Goal: Transaction & Acquisition: Subscribe to service/newsletter

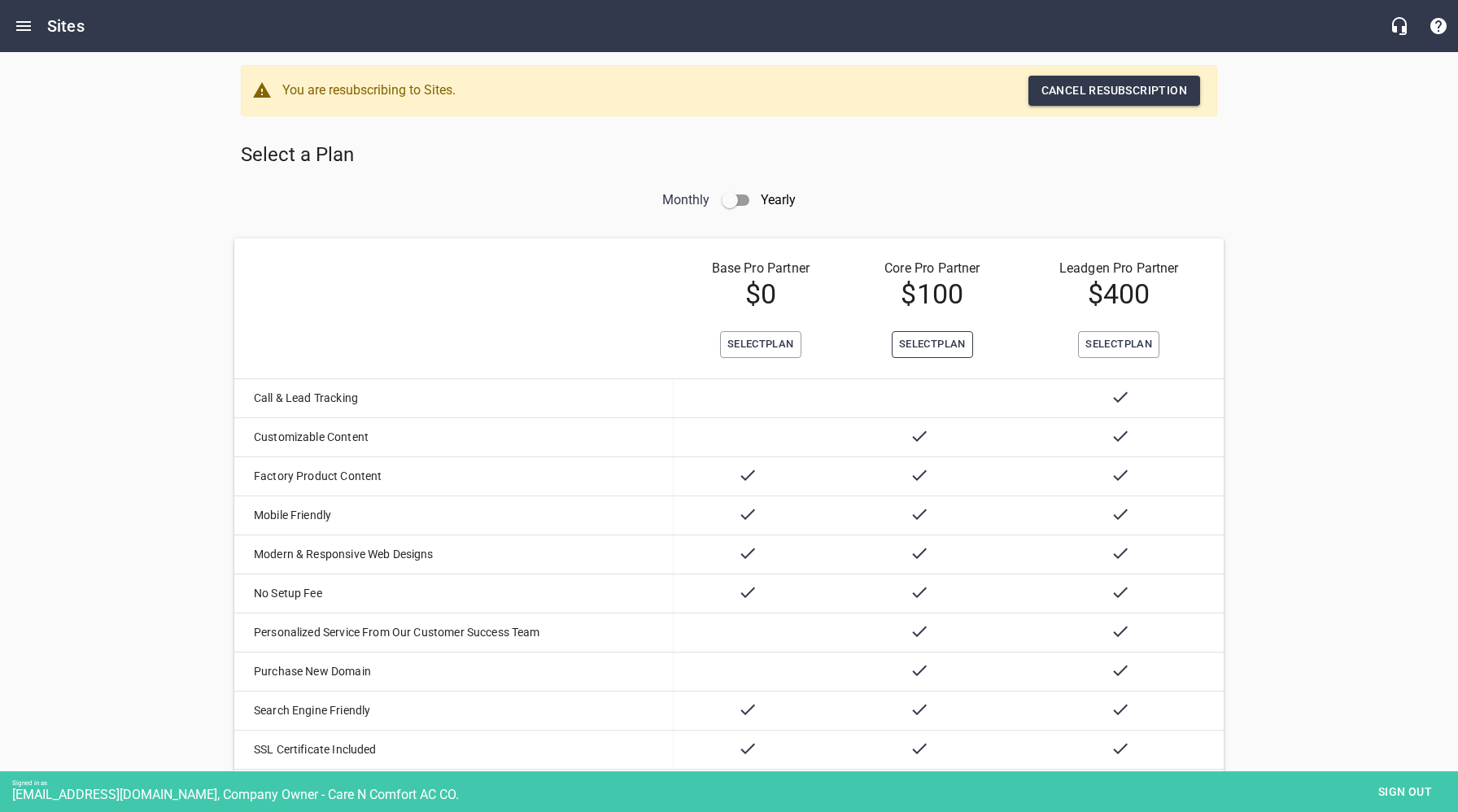
click at [929, 345] on span "Select Plan" at bounding box center [932, 344] width 67 height 19
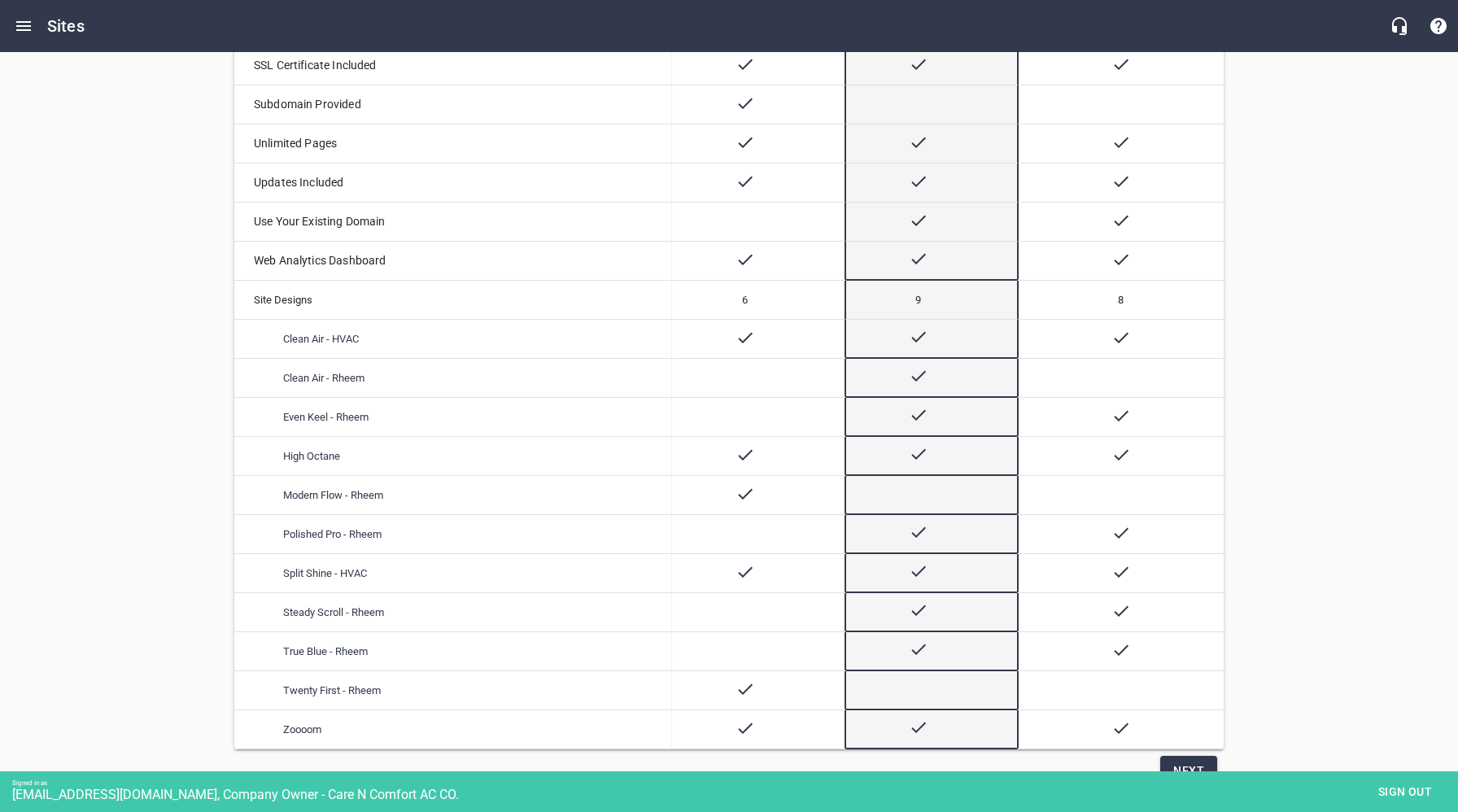
scroll to position [752, 0]
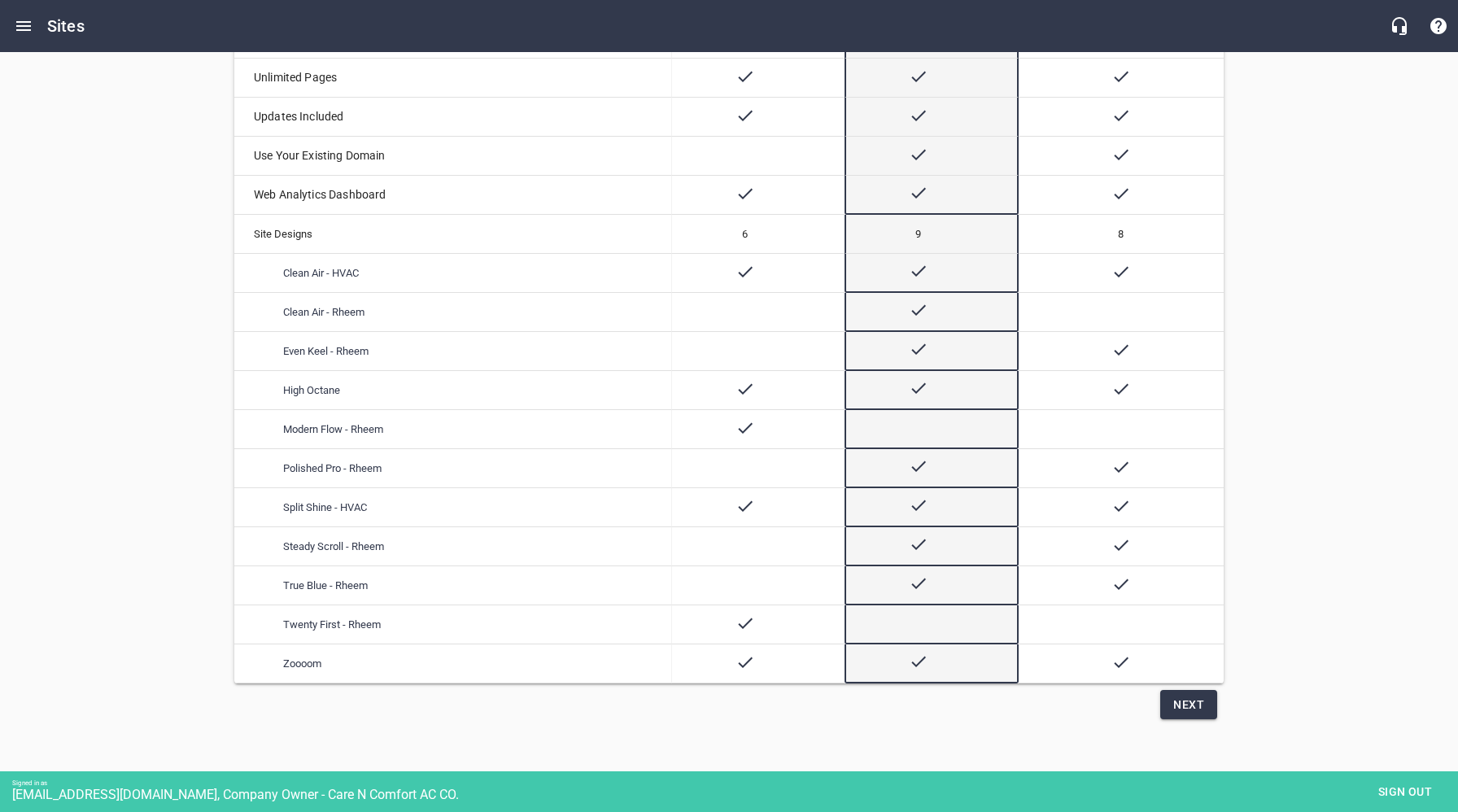
click at [1194, 707] on span "Next" at bounding box center [1189, 705] width 31 height 20
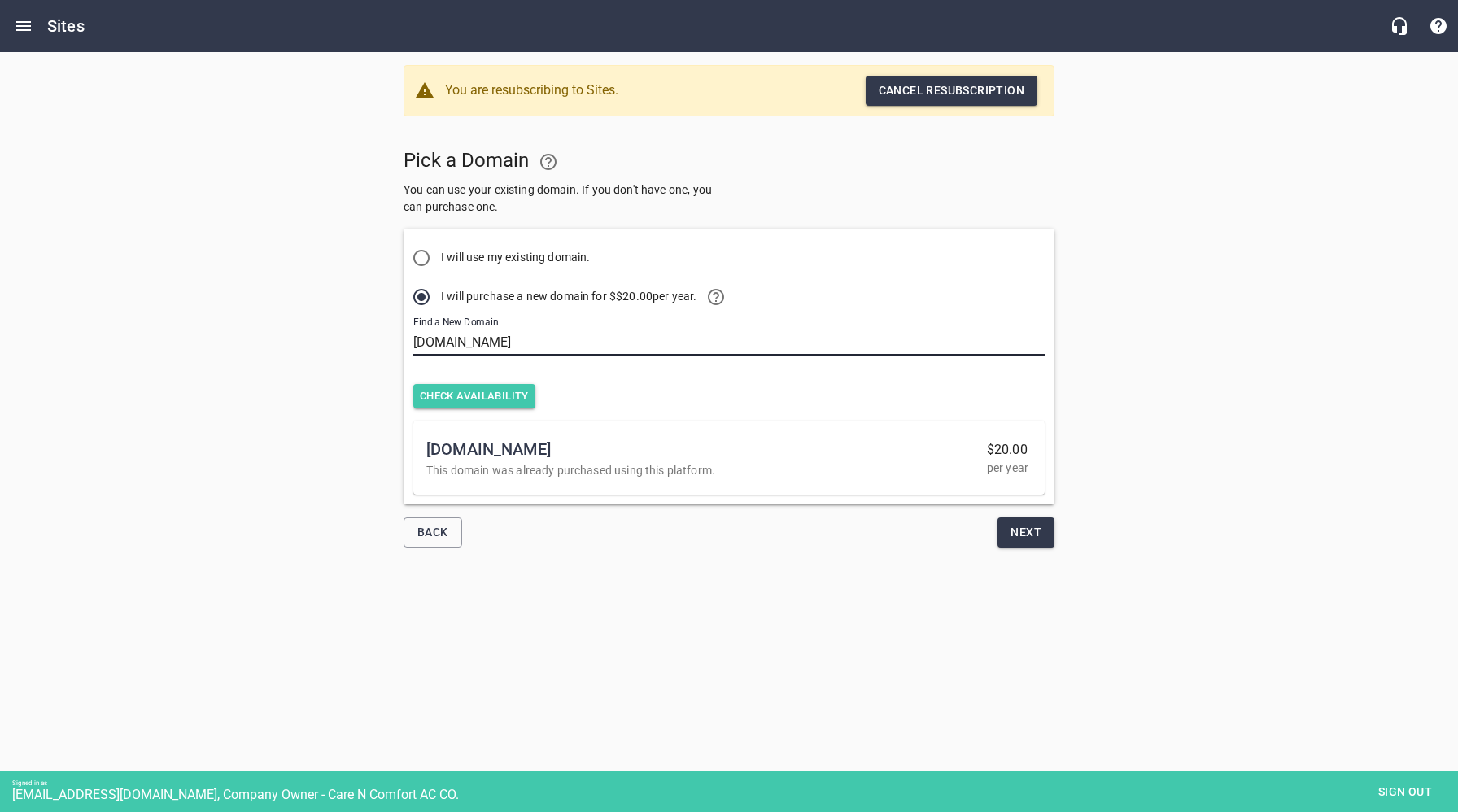
drag, startPoint x: 550, startPoint y: 340, endPoint x: 336, endPoint y: 341, distance: 214.0
click at [336, 341] on div "You are resubscribing to Sites. Cancel resubscription Pick a Domain You can use…" at bounding box center [729, 306] width 1458 height 508
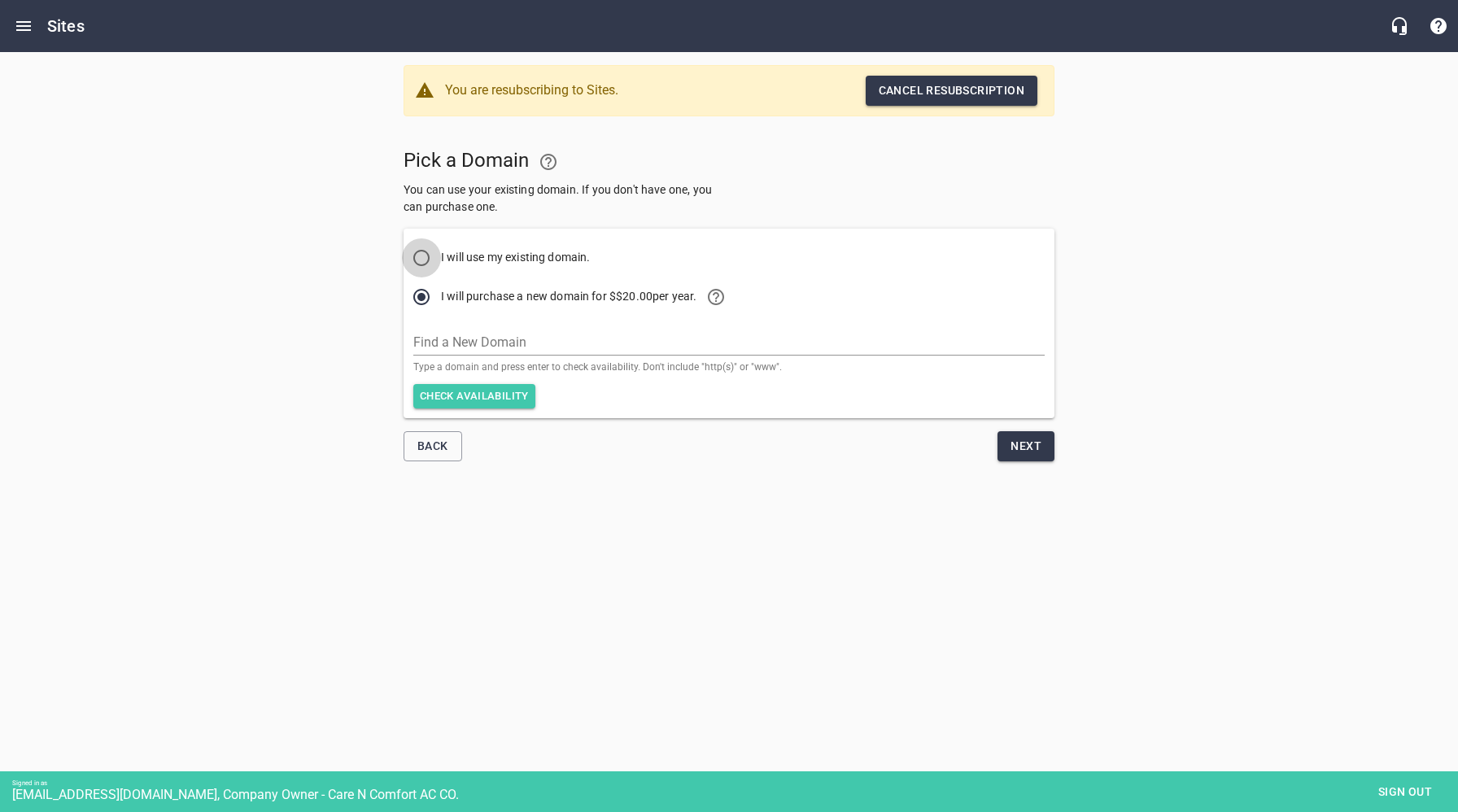
click at [423, 251] on input "I will use my existing domain." at bounding box center [422, 258] width 39 height 39
radio input "true"
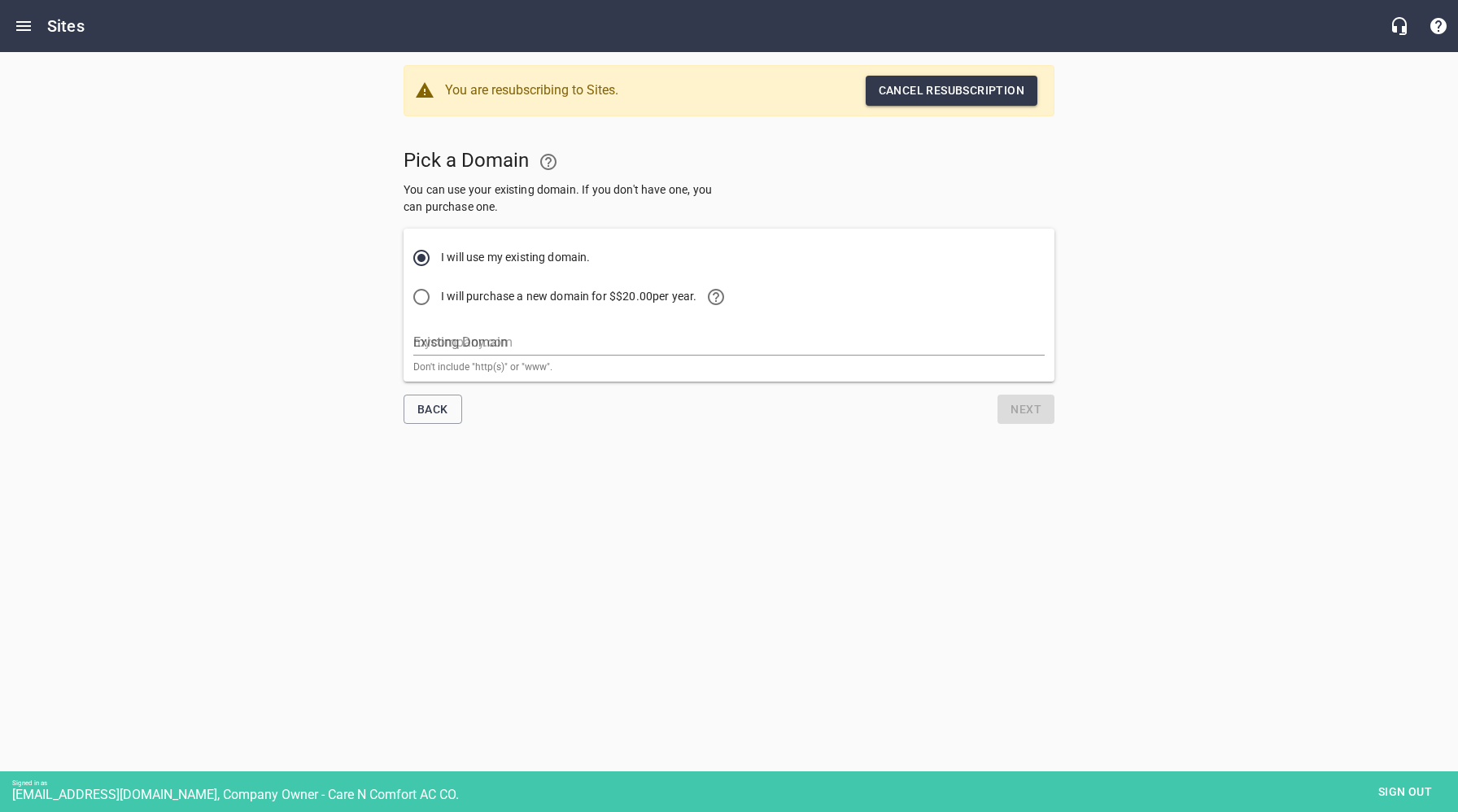
click at [506, 345] on input "Existing Domain" at bounding box center [729, 342] width 631 height 26
click at [857, 516] on html "Sites You are resubscribing to Sites. Cancel resubscription Pick a Domain You c…" at bounding box center [729, 258] width 1458 height 516
drag, startPoint x: 490, startPoint y: 348, endPoint x: 507, endPoint y: 354, distance: 18.0
click at [490, 348] on input "Existing Domain" at bounding box center [729, 342] width 631 height 26
click at [848, 516] on html "Sites You are resubscribing to Sites. Cancel resubscription Pick a Domain You c…" at bounding box center [729, 258] width 1458 height 516
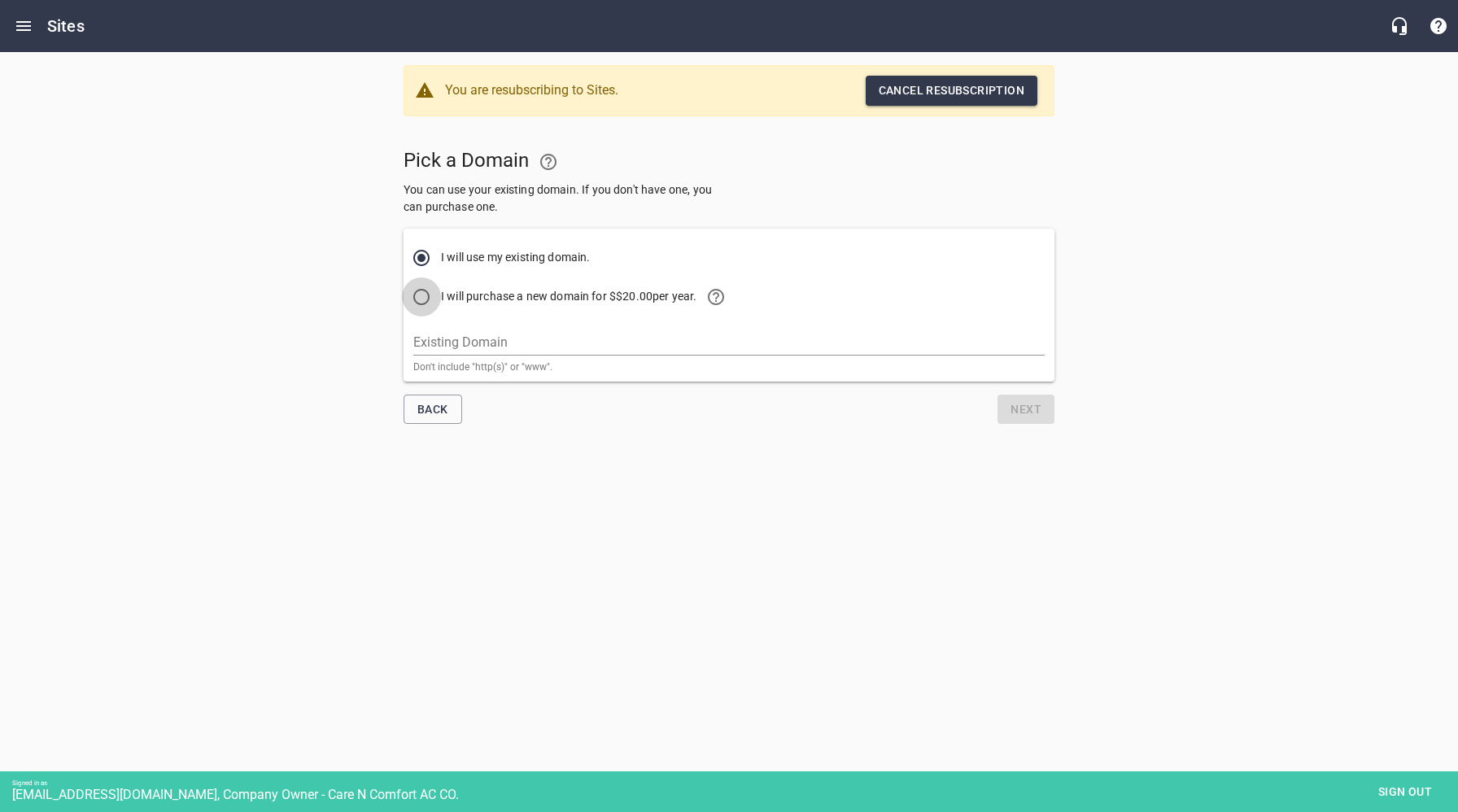
click at [418, 292] on input "I will purchase a new domain for $ $20.00 per year." at bounding box center [422, 297] width 39 height 39
radio input "true"
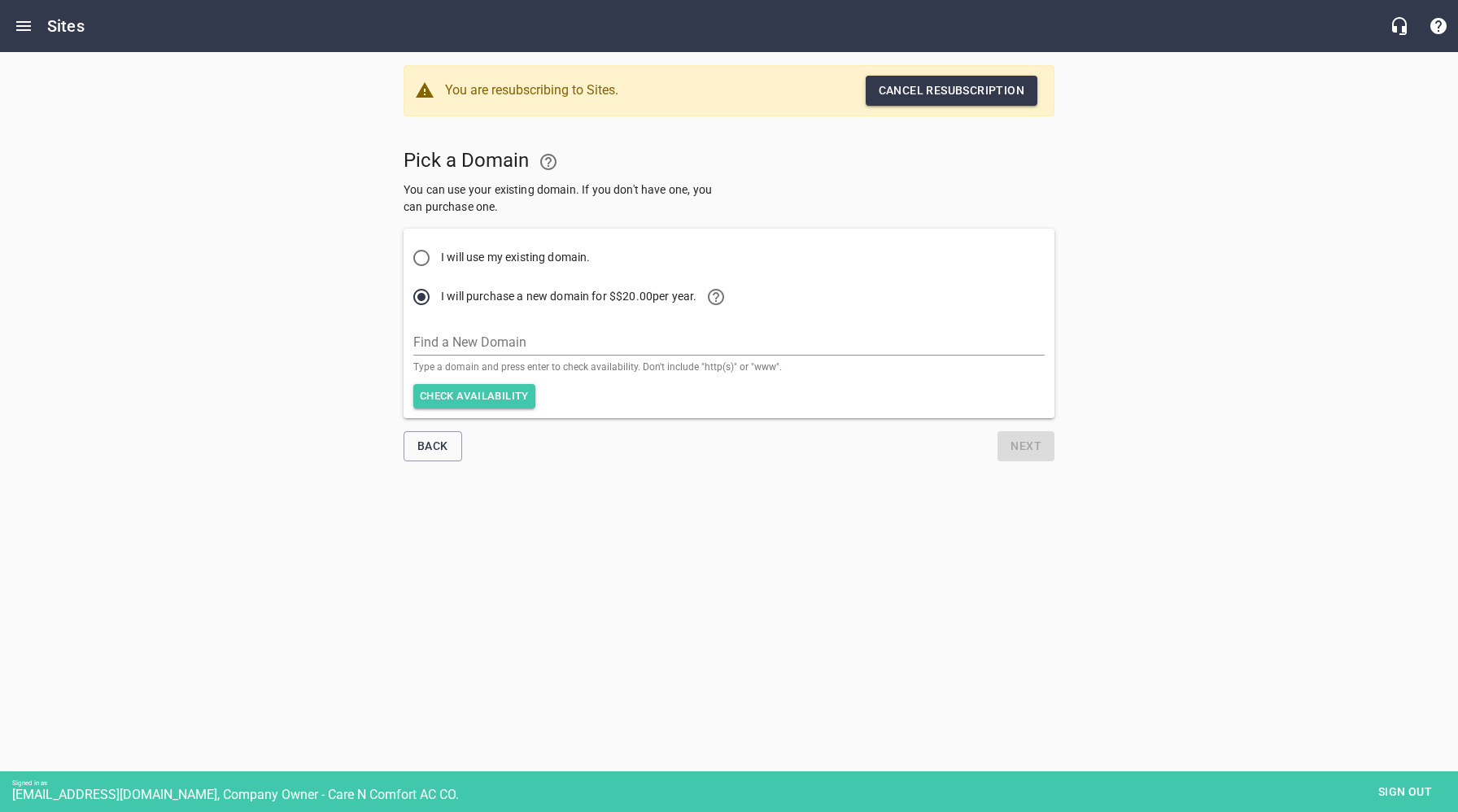
click at [417, 252] on input "I will use my existing domain." at bounding box center [422, 258] width 39 height 39
radio input "true"
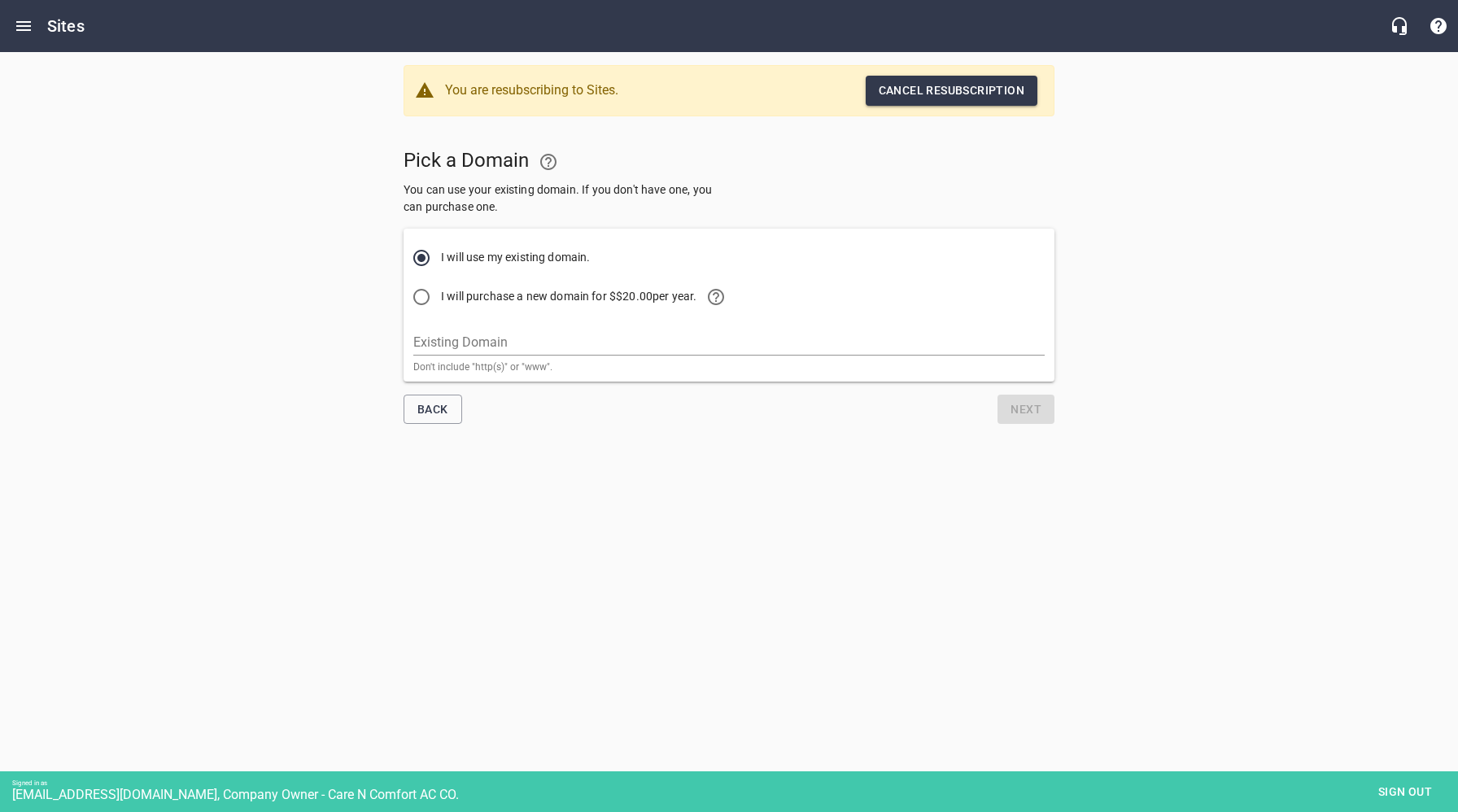
click at [423, 294] on input "I will purchase a new domain for $ $20.00 per year." at bounding box center [422, 297] width 39 height 39
radio input "true"
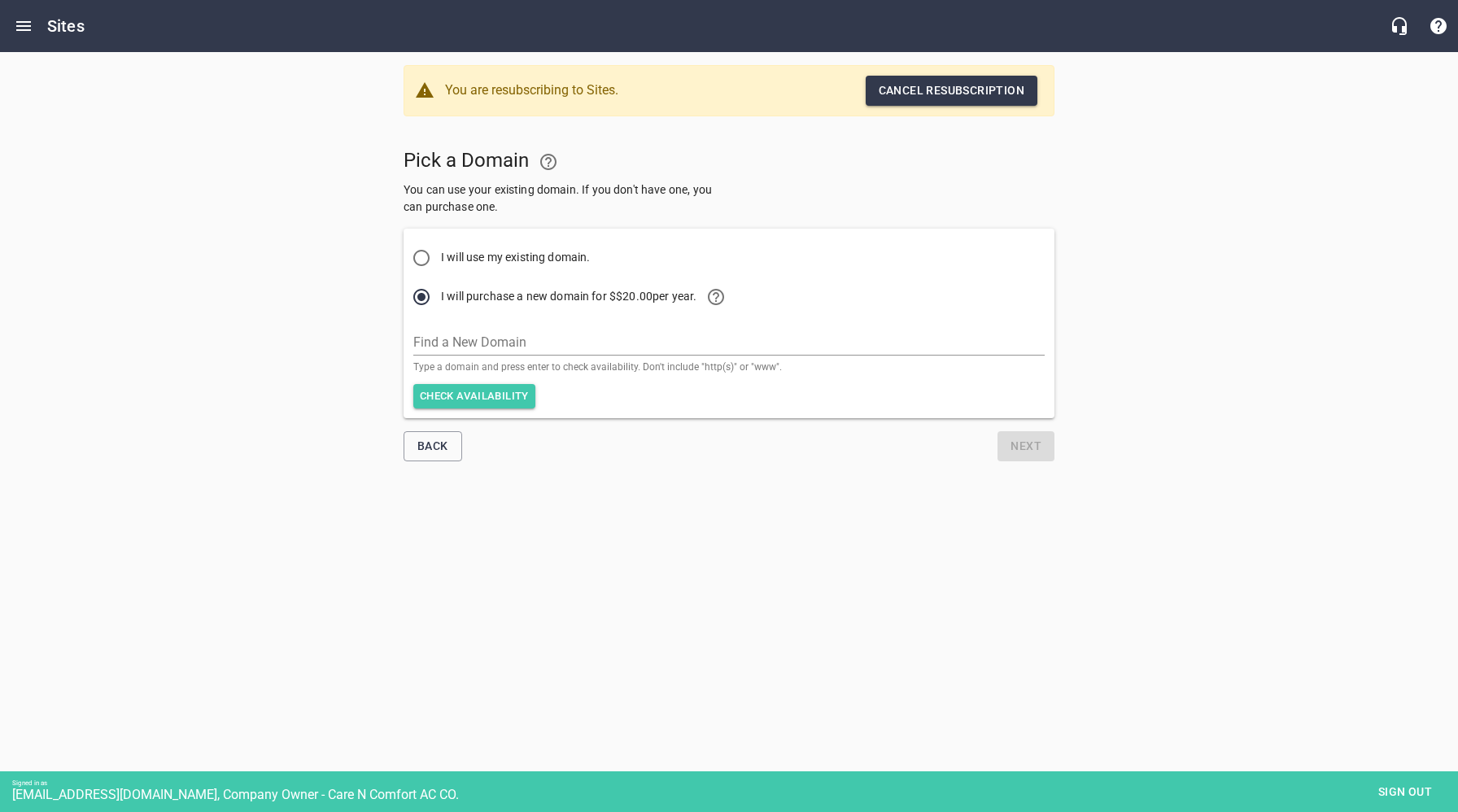
click at [419, 252] on input "I will use my existing domain." at bounding box center [422, 258] width 39 height 39
radio input "true"
radio input "false"
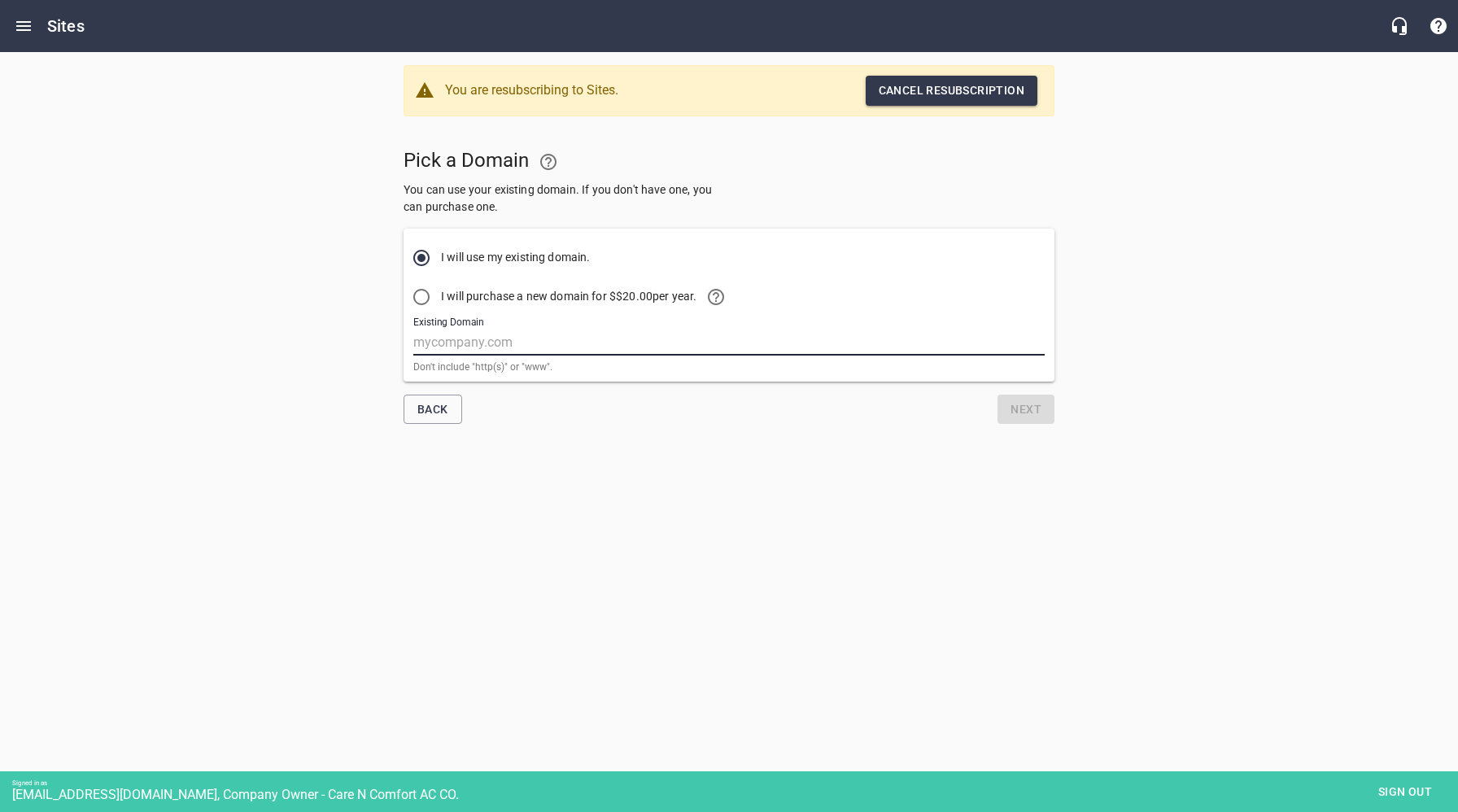
click at [509, 345] on input "Existing Domain" at bounding box center [729, 342] width 631 height 26
type input "[DOMAIN_NAME]"
click at [1024, 413] on span "Next" at bounding box center [1026, 409] width 31 height 20
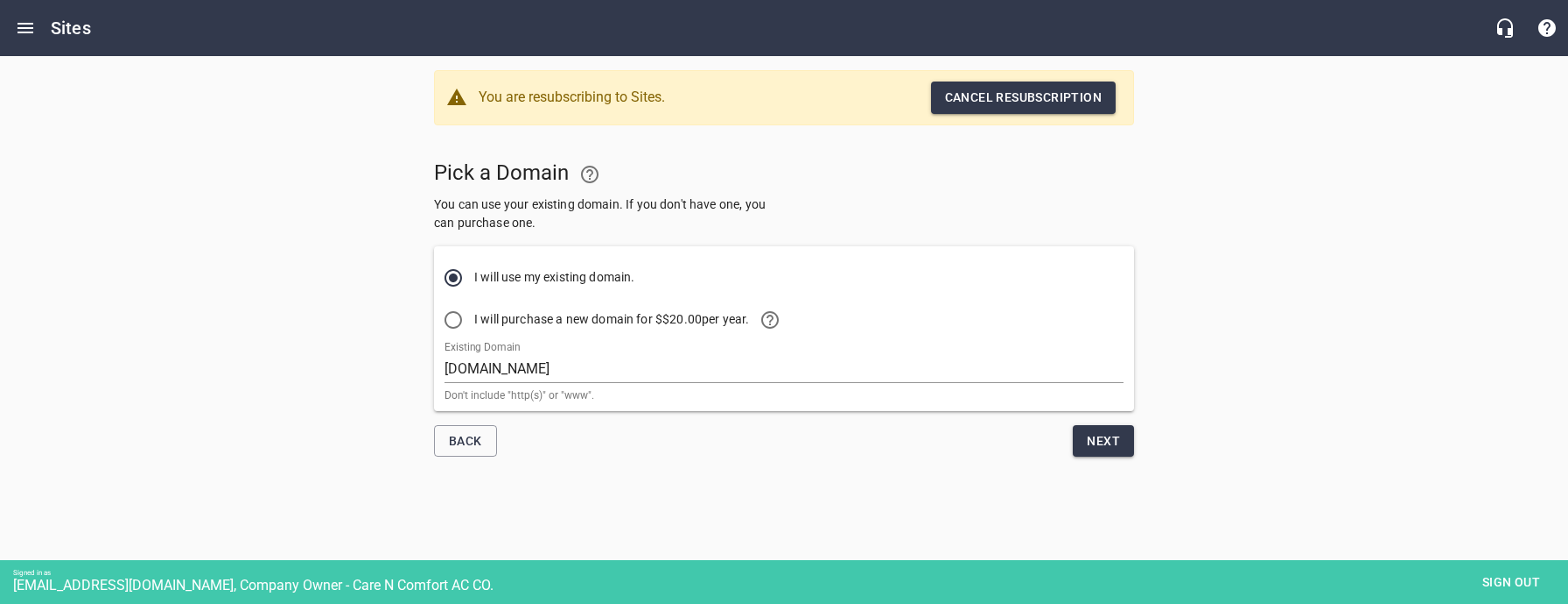
drag, startPoint x: 726, startPoint y: 477, endPoint x: 721, endPoint y: 462, distance: 15.8
click at [725, 468] on body "Sites You are resubscribing to Sites. Cancel resubscription Pick a Domain You c…" at bounding box center [784, 306] width 1568 height 500
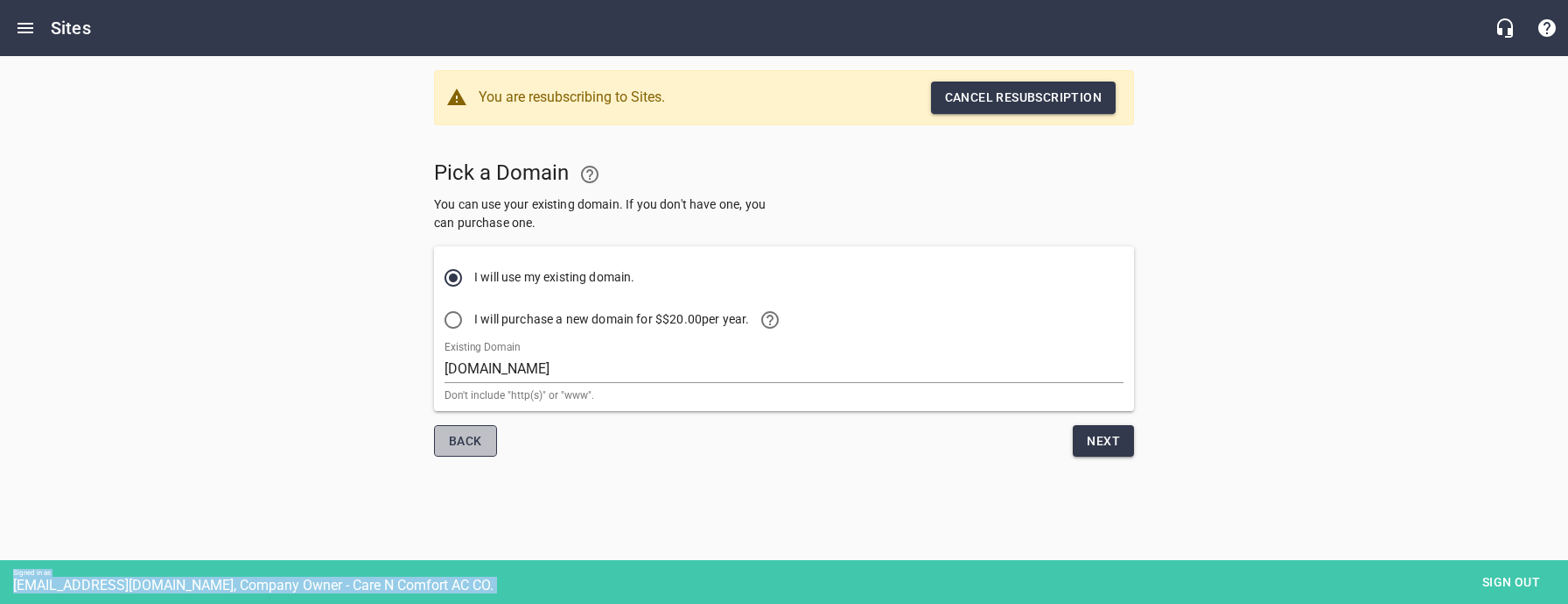
click at [471, 443] on span "Back" at bounding box center [465, 441] width 33 height 22
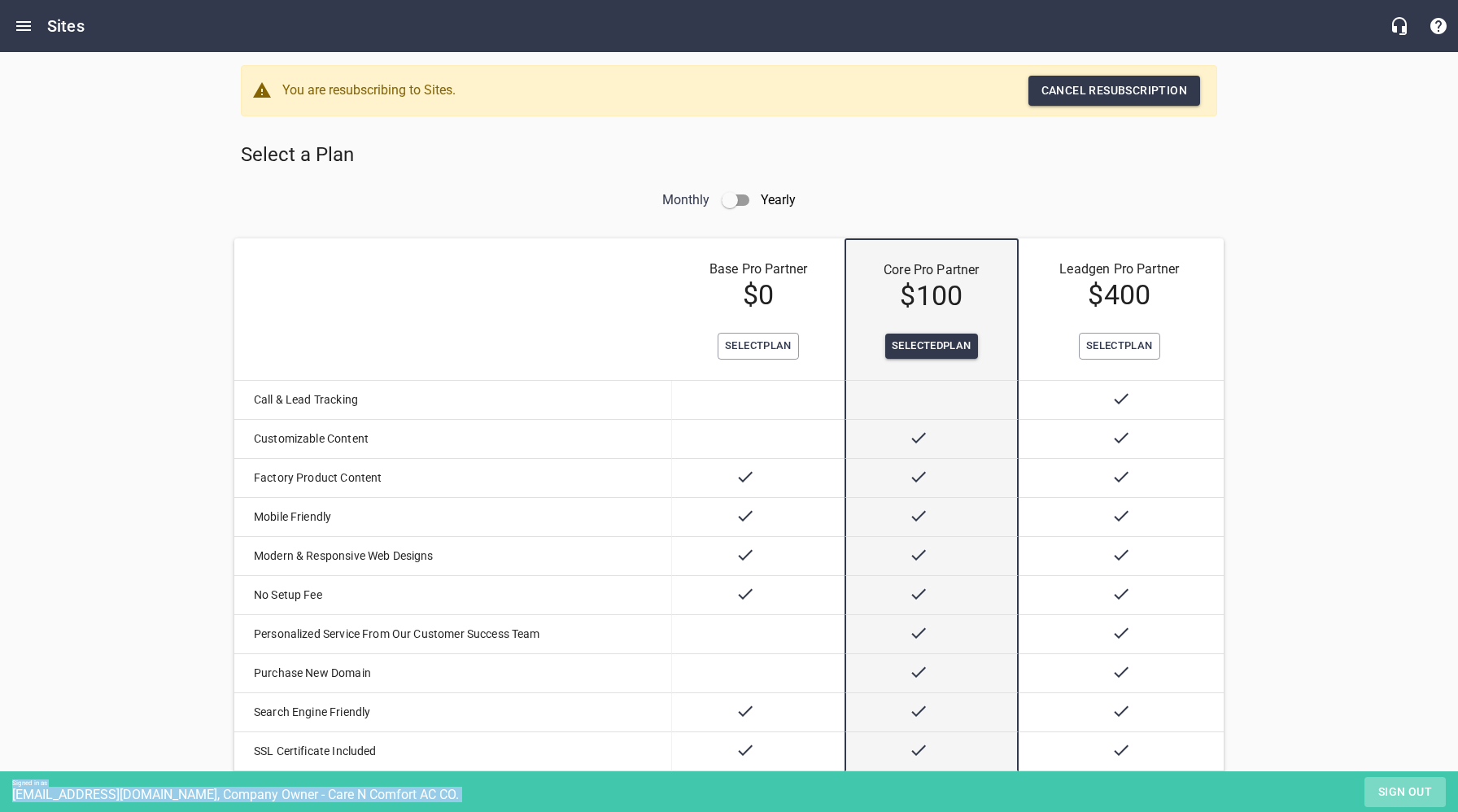
click at [1404, 796] on span "Sign out" at bounding box center [1405, 792] width 68 height 20
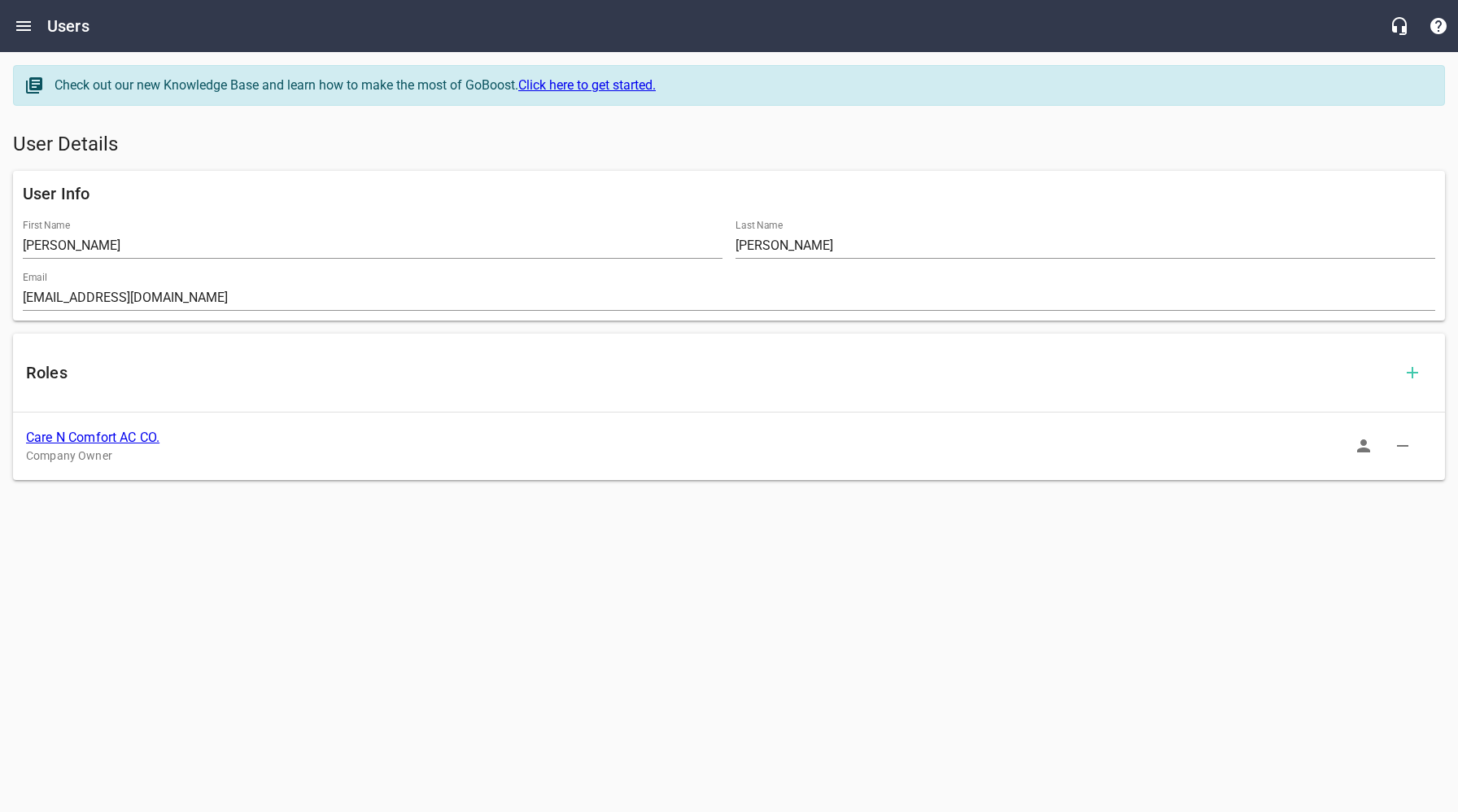
click at [527, 523] on div at bounding box center [729, 516] width 1458 height 15
click at [90, 434] on link "Care N Comfort AC CO." at bounding box center [92, 437] width 133 height 15
